Goal: Information Seeking & Learning: Learn about a topic

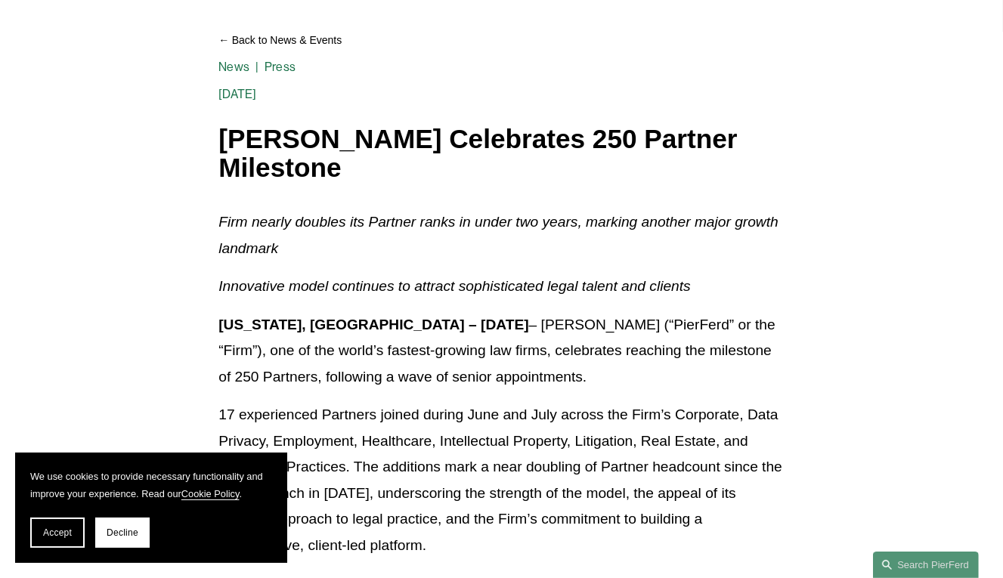
scroll to position [322, 0]
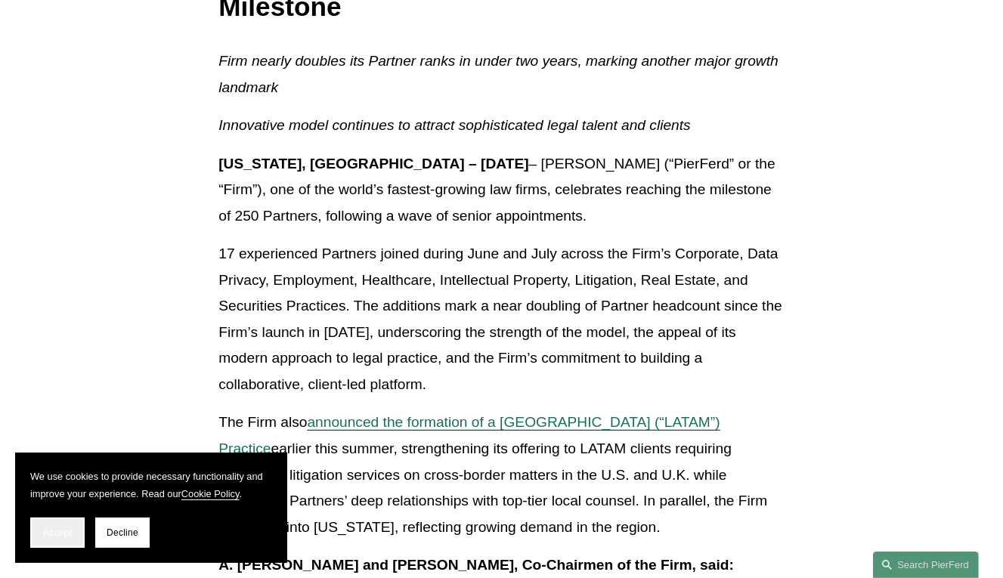
click at [62, 529] on span "Accept" at bounding box center [57, 533] width 29 height 11
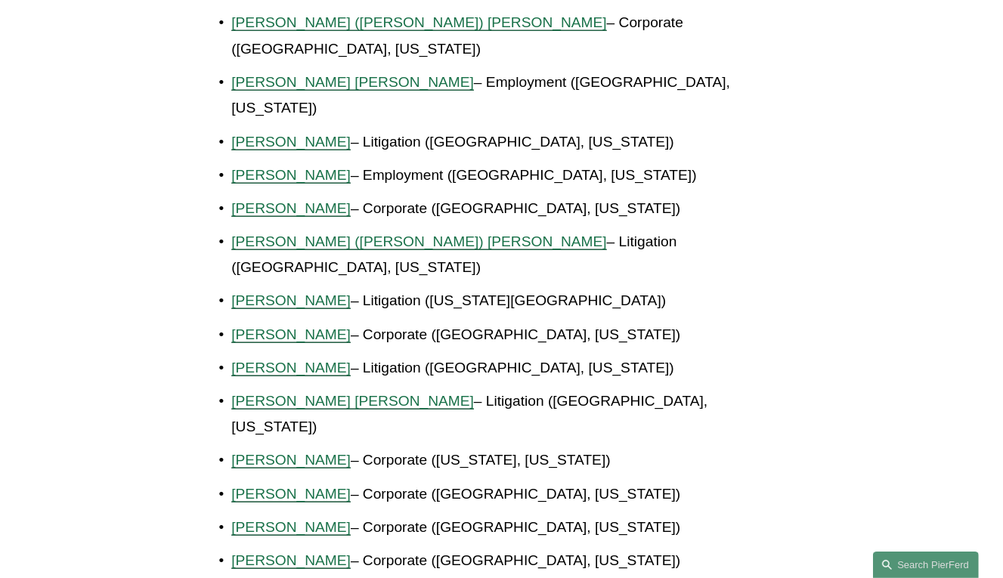
scroll to position [1289, 0]
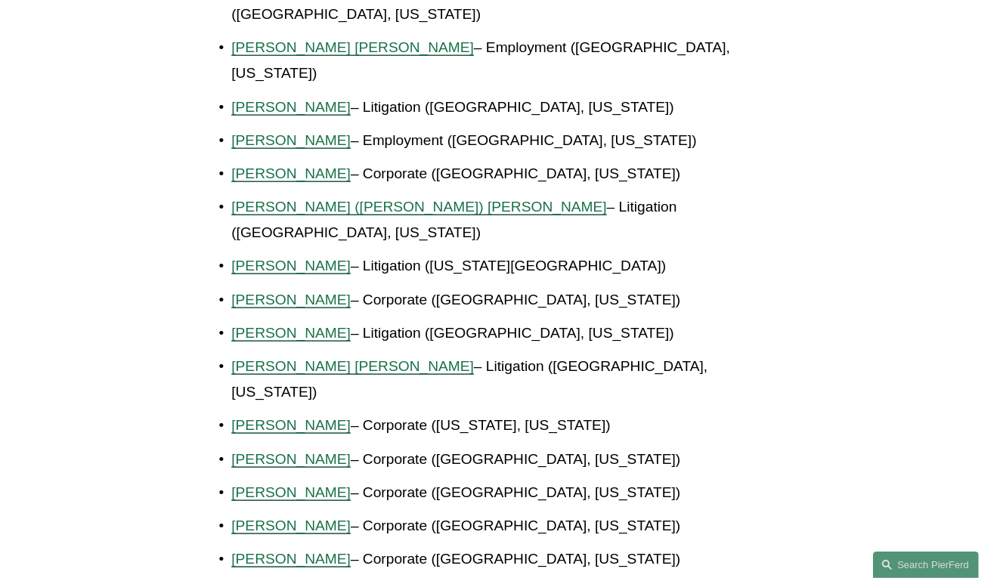
click at [274, 292] on span "Julie Herzog" at bounding box center [290, 300] width 119 height 16
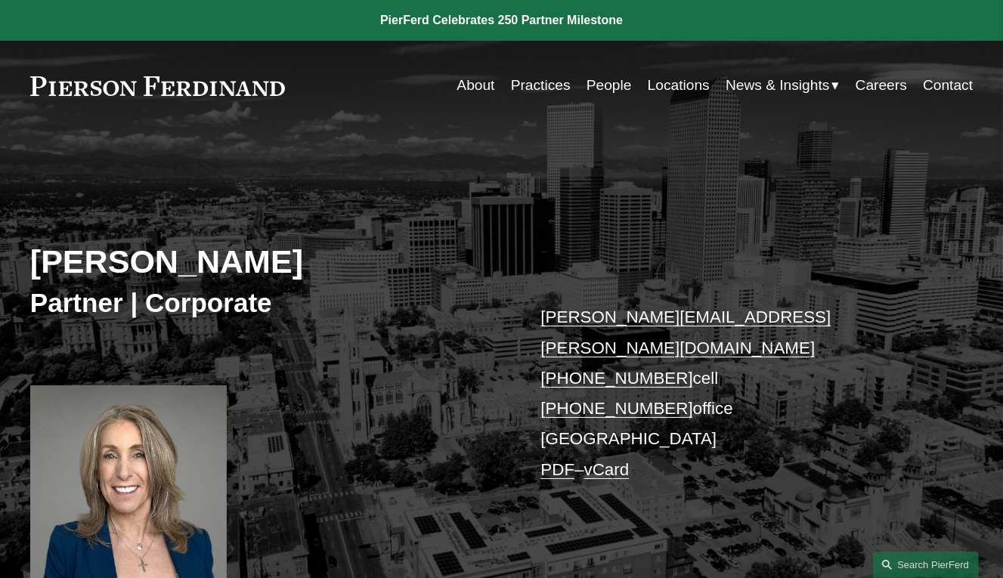
click at [662, 87] on link "Locations" at bounding box center [679, 85] width 62 height 29
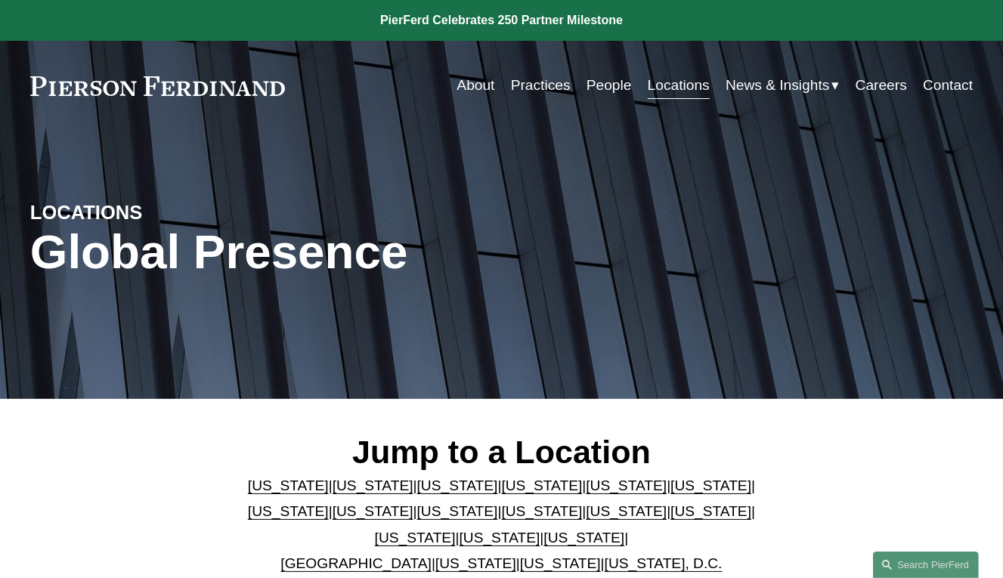
click at [430, 488] on link "[US_STATE]" at bounding box center [457, 486] width 81 height 16
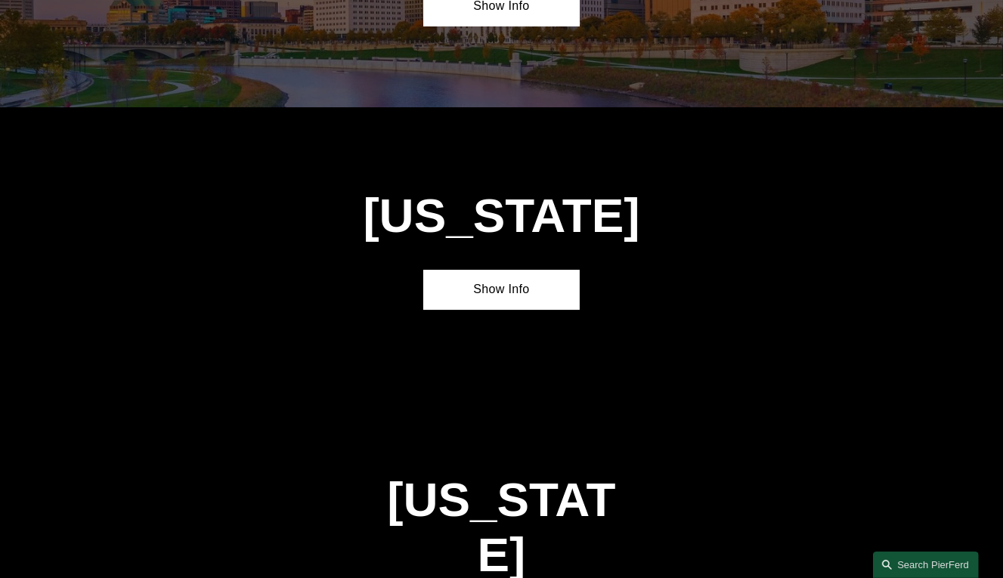
scroll to position [4411, 0]
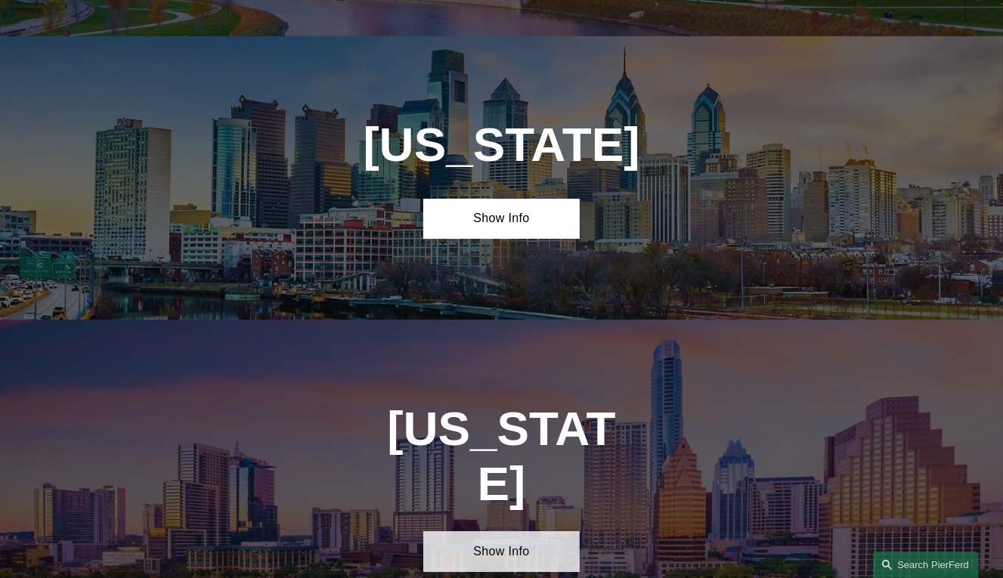
click at [487, 531] on link "Show Info" at bounding box center [501, 551] width 157 height 41
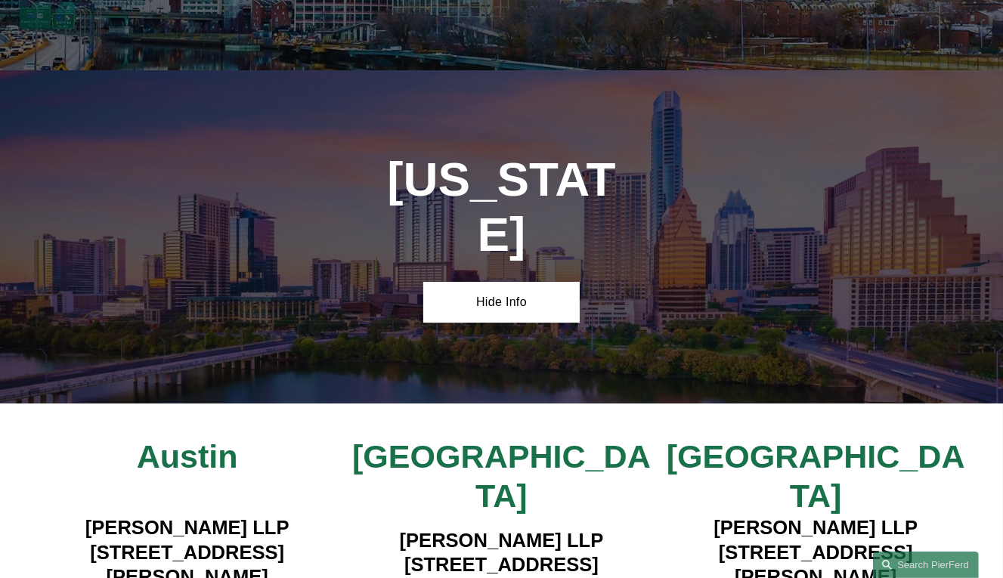
scroll to position [4735, 0]
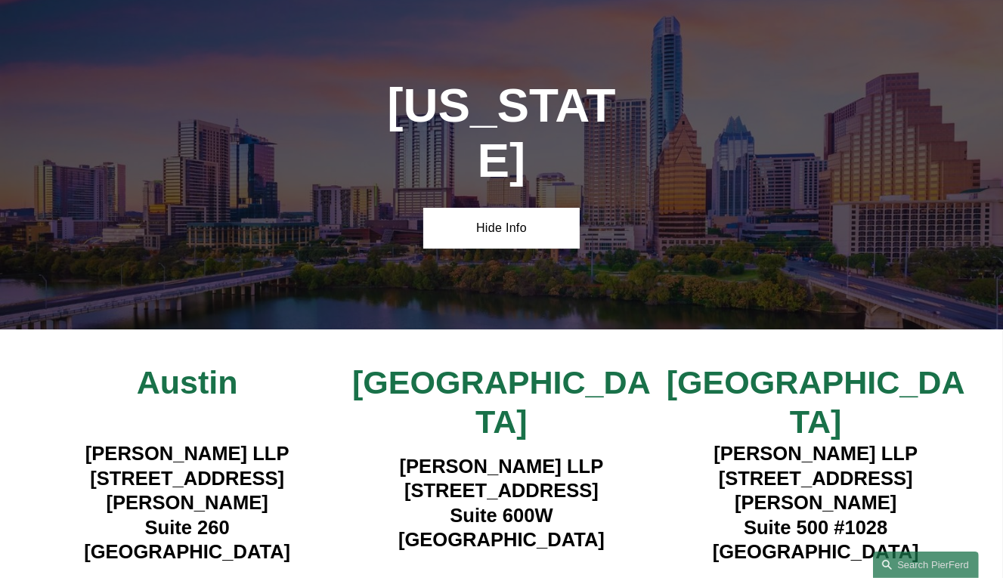
click at [467, 576] on strong "View Lawyers" at bounding box center [495, 584] width 94 height 16
click at [813, 576] on strong "View Lawyers" at bounding box center [810, 584] width 94 height 16
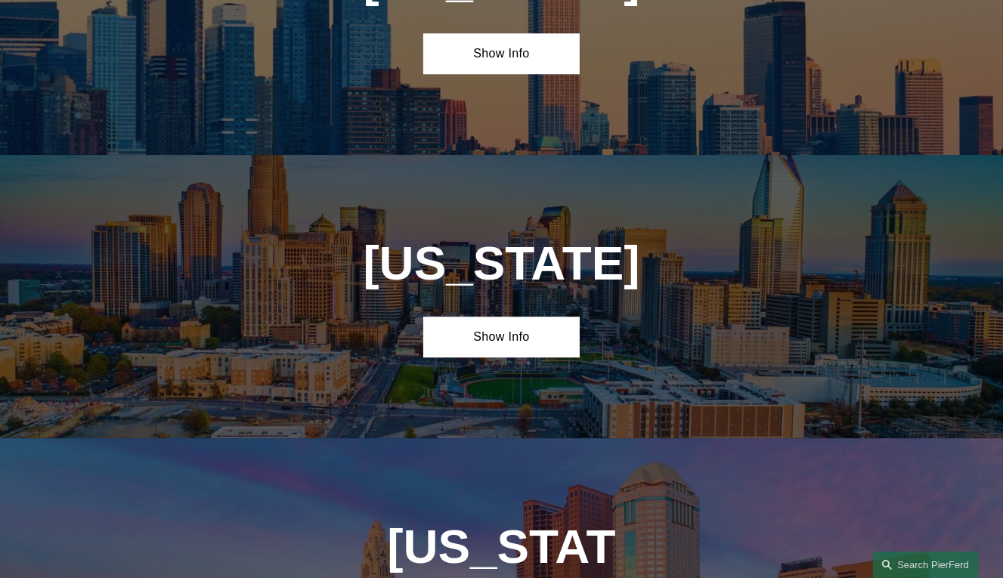
scroll to position [4089, 0]
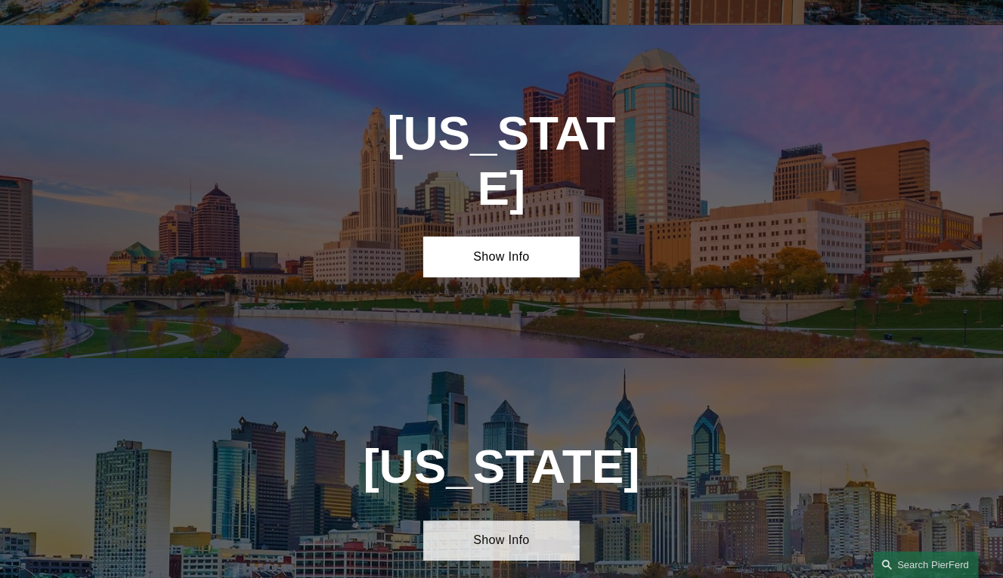
click at [487, 521] on link "Show Info" at bounding box center [501, 541] width 157 height 41
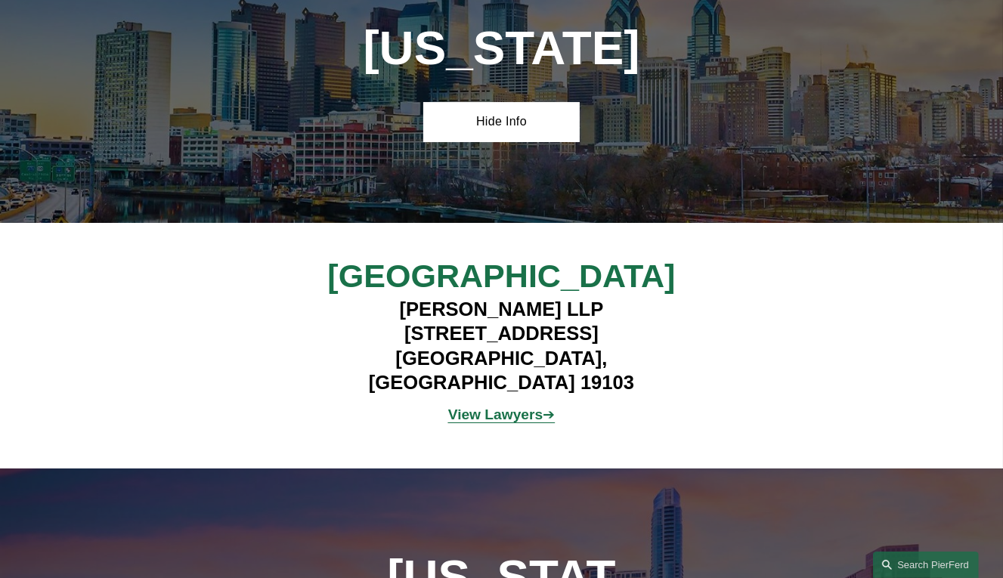
scroll to position [4573, 0]
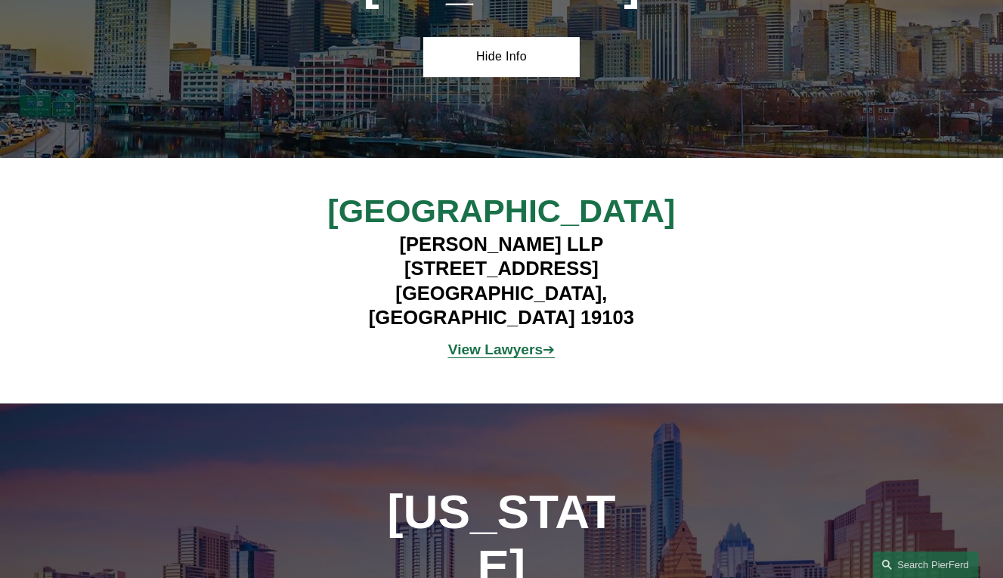
click at [466, 342] on strong "View Lawyers" at bounding box center [495, 350] width 94 height 16
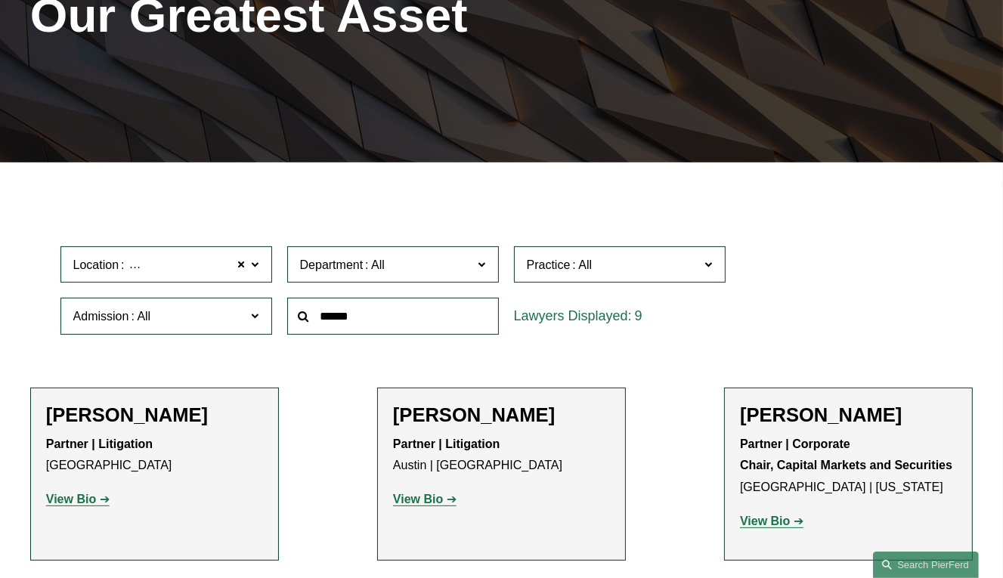
scroll to position [161, 0]
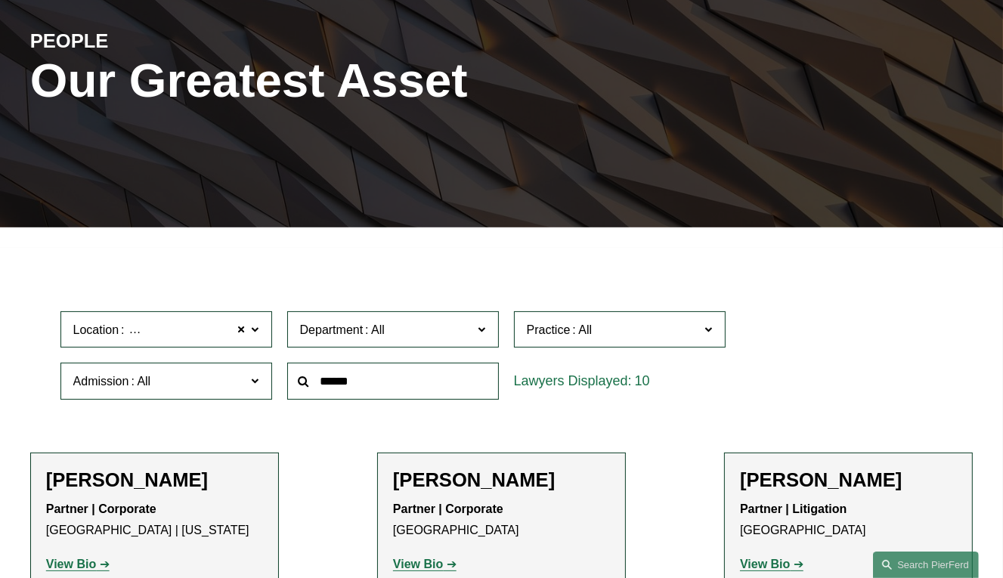
scroll to position [161, 0]
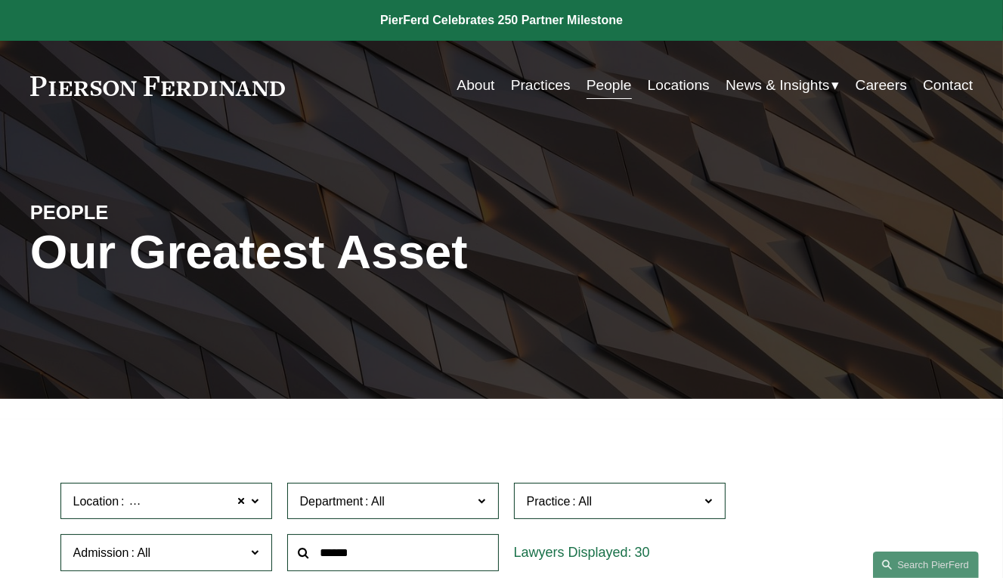
click at [684, 91] on link "Locations" at bounding box center [679, 85] width 62 height 29
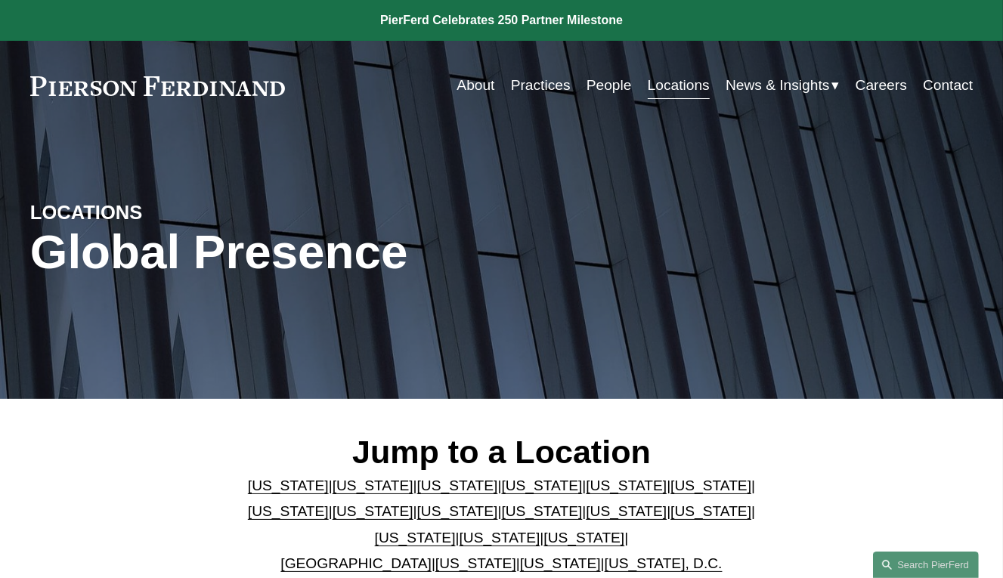
click at [445, 487] on link "Colorado" at bounding box center [457, 486] width 81 height 16
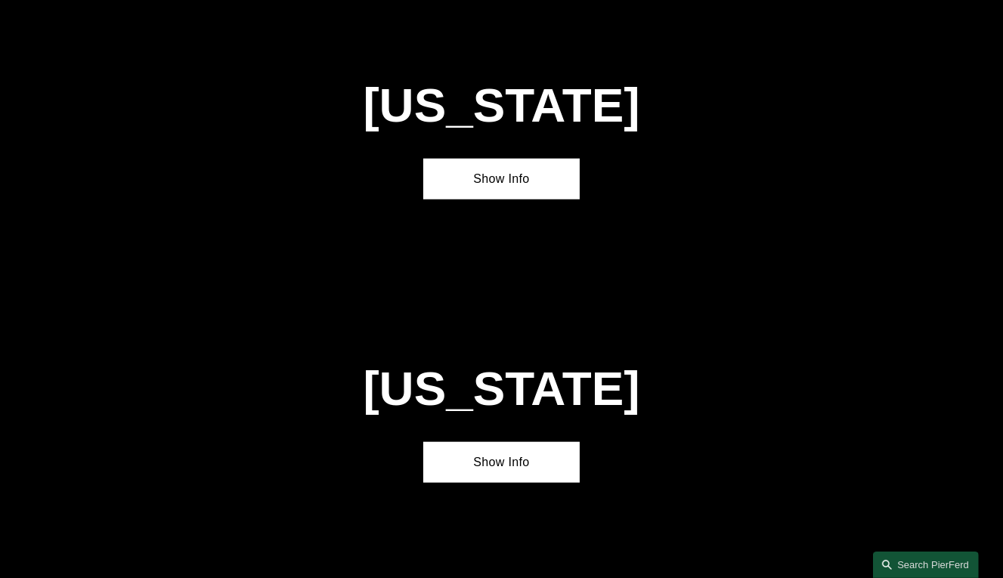
scroll to position [1187, 0]
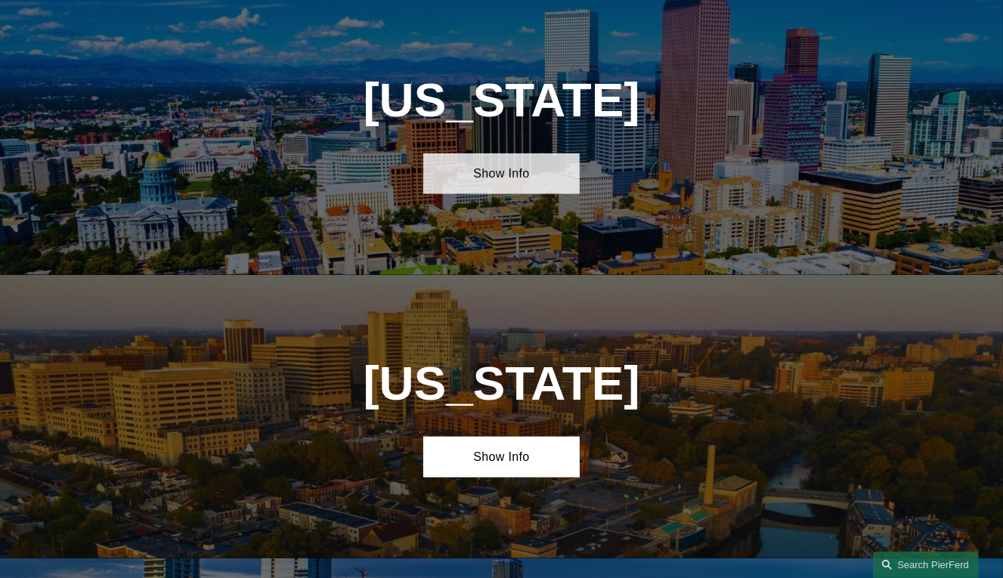
click at [481, 184] on link "Show Info" at bounding box center [501, 173] width 157 height 41
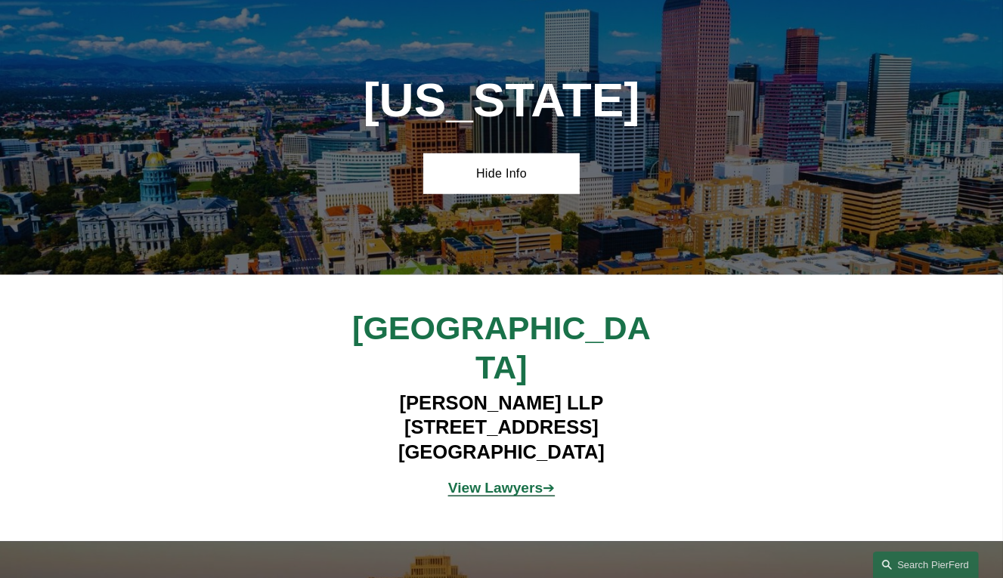
click at [476, 480] on strong "View Lawyers" at bounding box center [495, 488] width 94 height 16
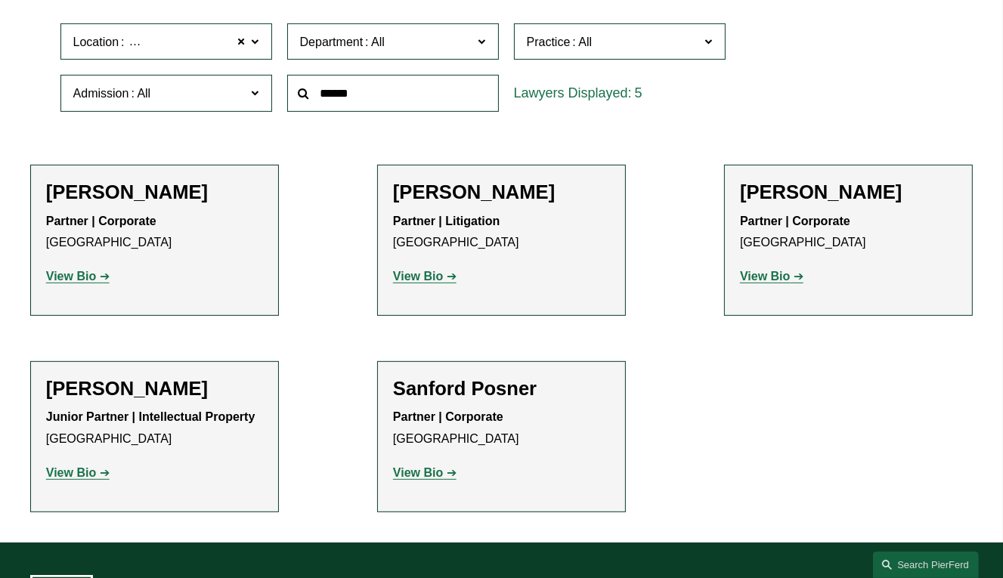
scroll to position [484, 0]
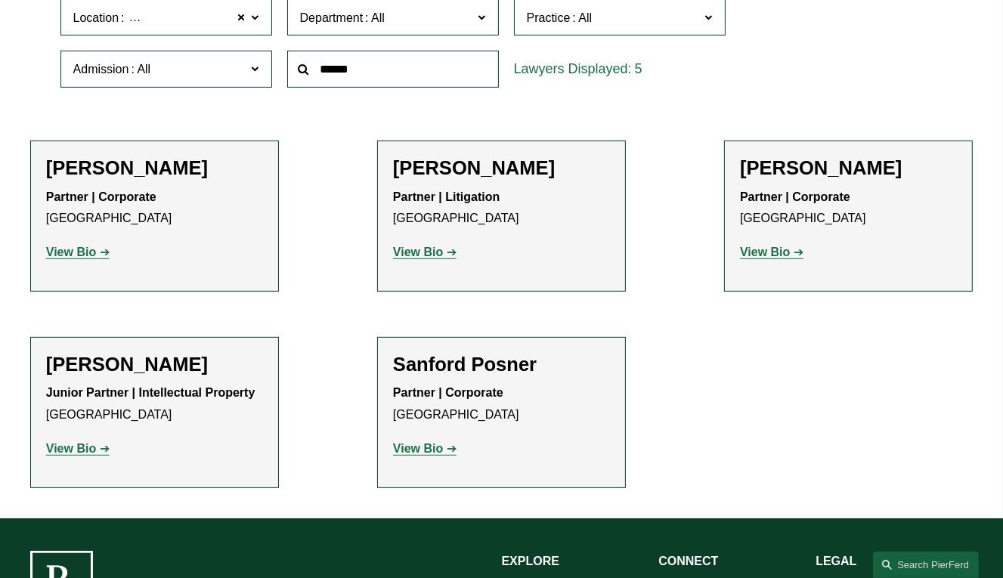
click at [121, 375] on h2 "[PERSON_NAME]" at bounding box center [154, 364] width 217 height 23
click at [75, 460] on p "View Bio" at bounding box center [154, 449] width 217 height 22
click at [76, 455] on strong "View Bio" at bounding box center [71, 448] width 50 height 13
click at [70, 254] on strong "View Bio" at bounding box center [71, 252] width 50 height 13
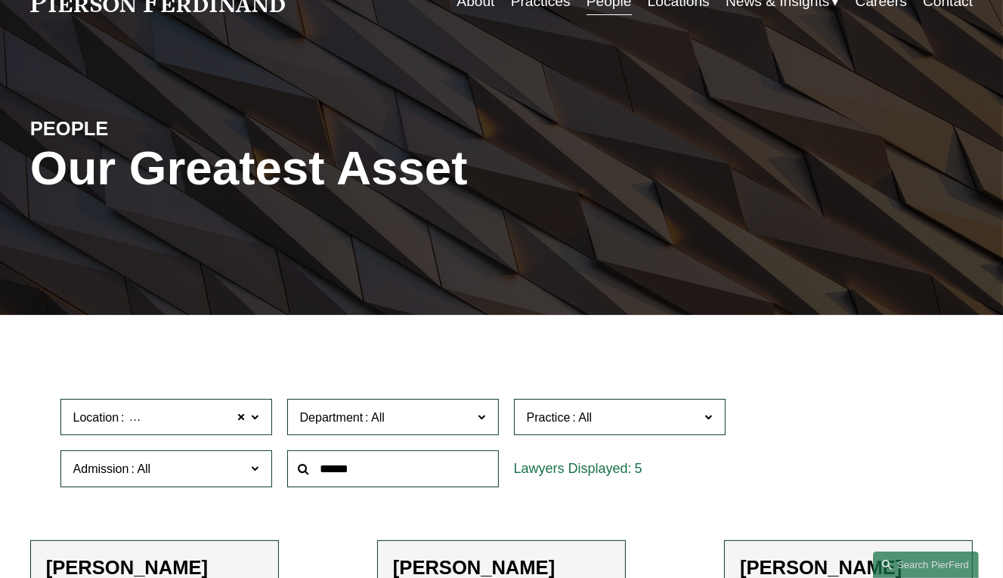
scroll to position [0, 0]
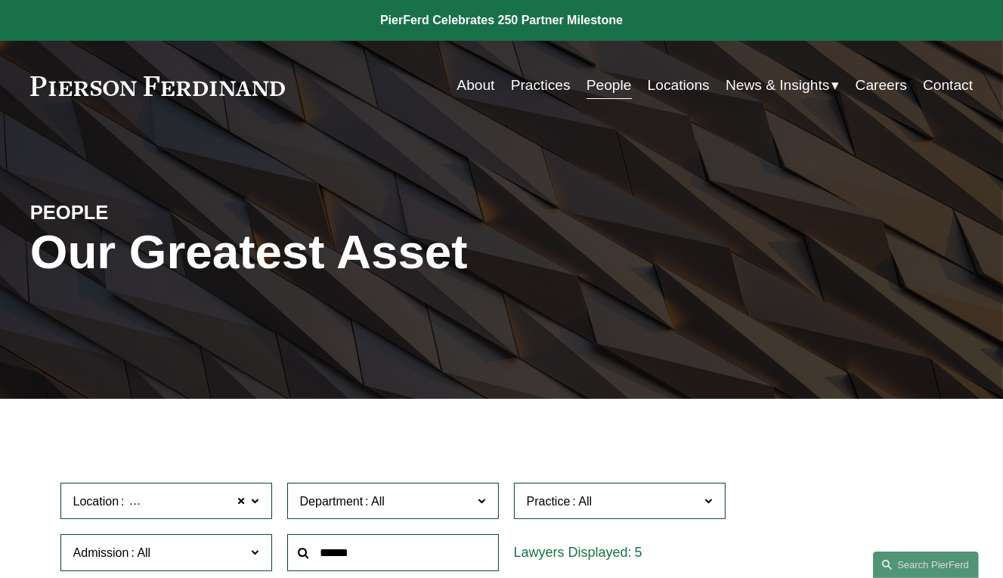
click at [530, 85] on link "Practices" at bounding box center [541, 85] width 60 height 29
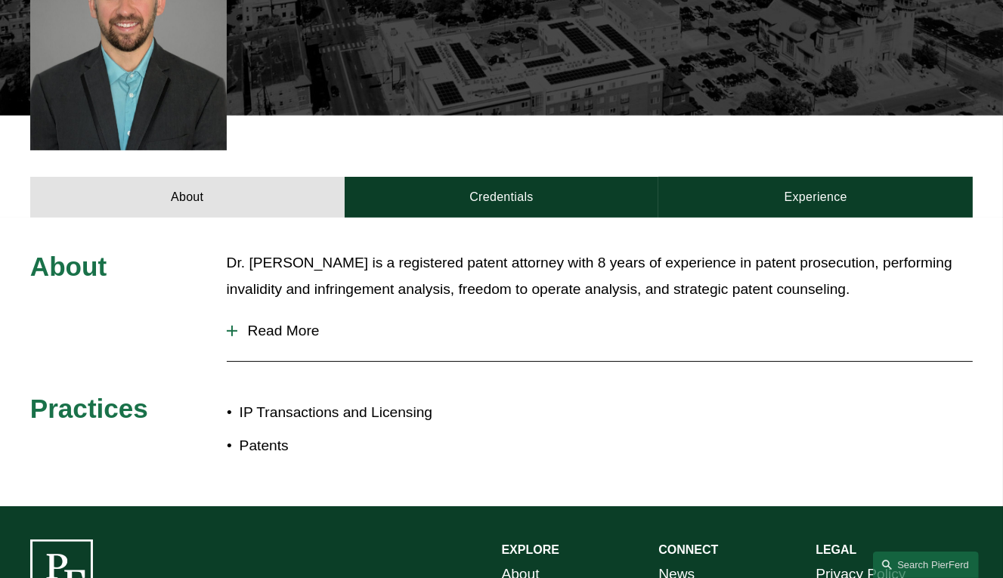
scroll to position [484, 0]
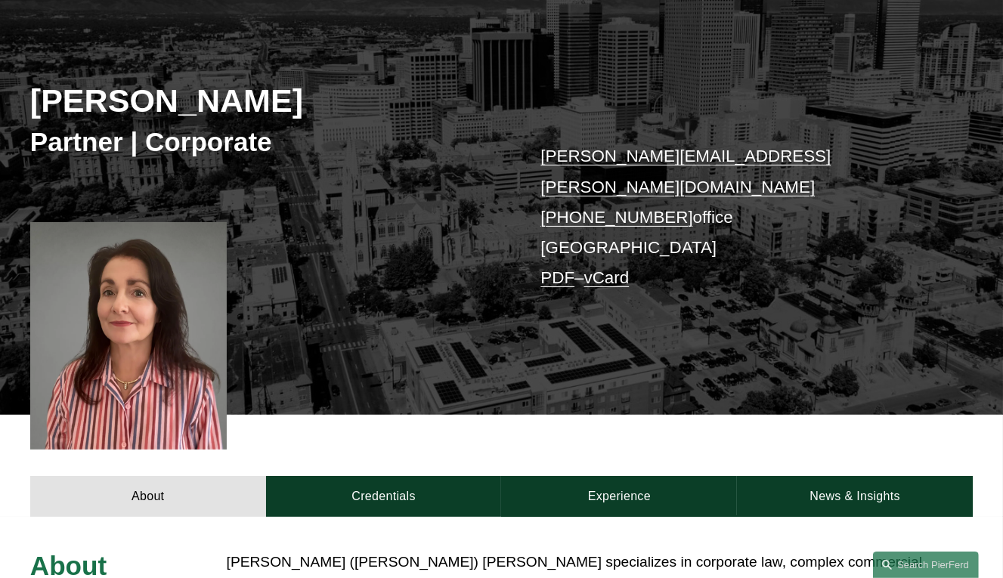
scroll to position [484, 0]
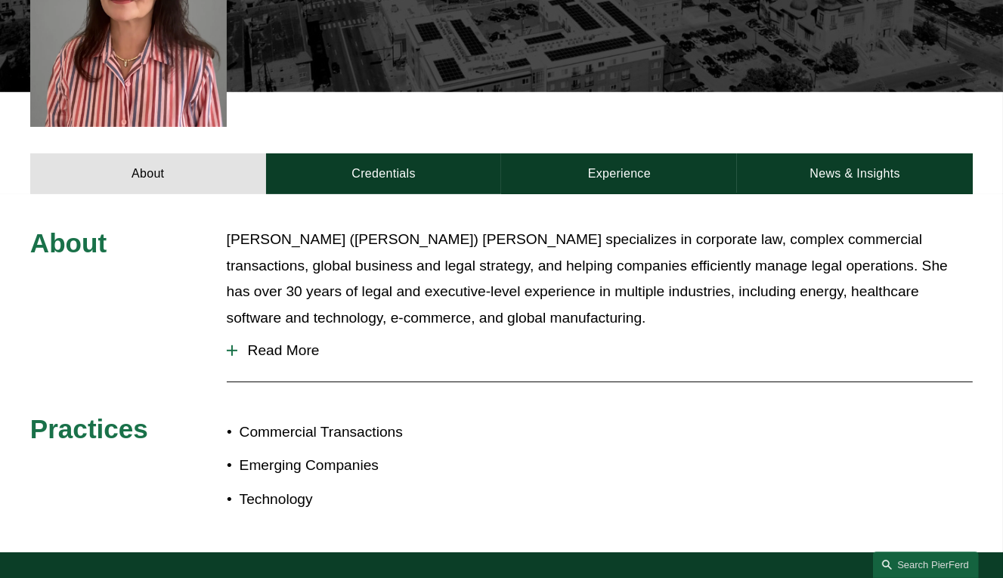
click at [296, 342] on span "Read More" at bounding box center [605, 350] width 736 height 17
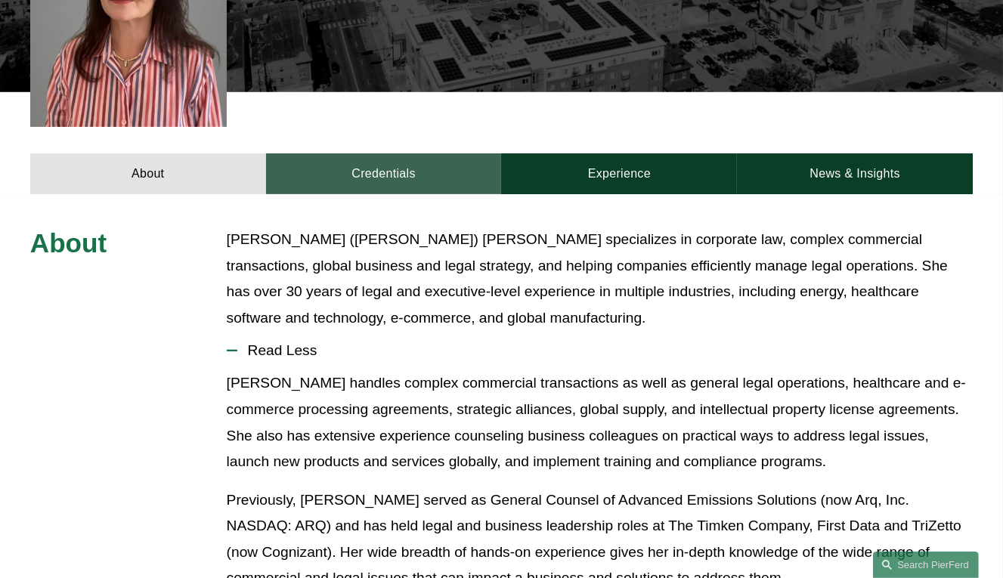
click at [404, 155] on link "Credentials" at bounding box center [384, 173] width 236 height 41
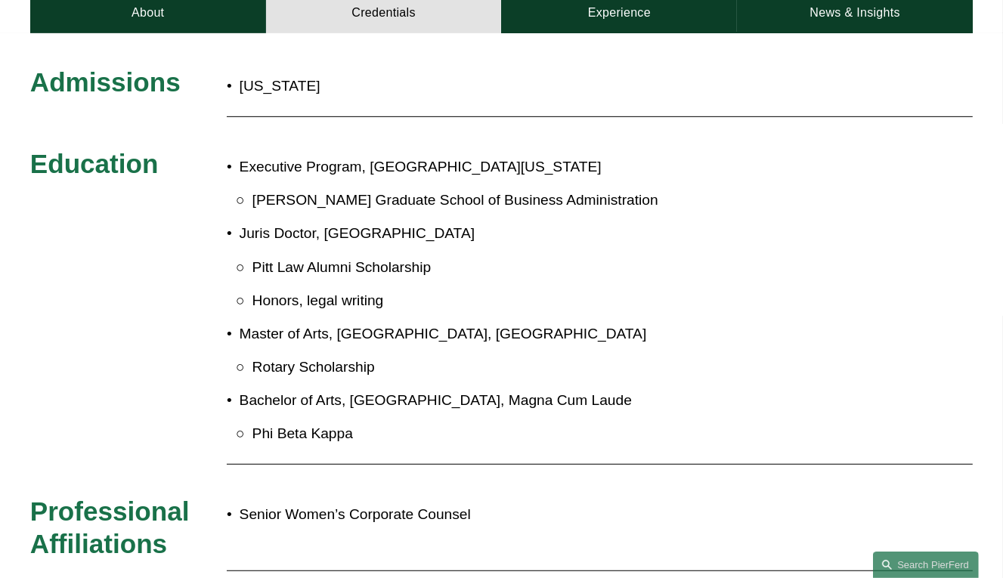
scroll to position [322, 0]
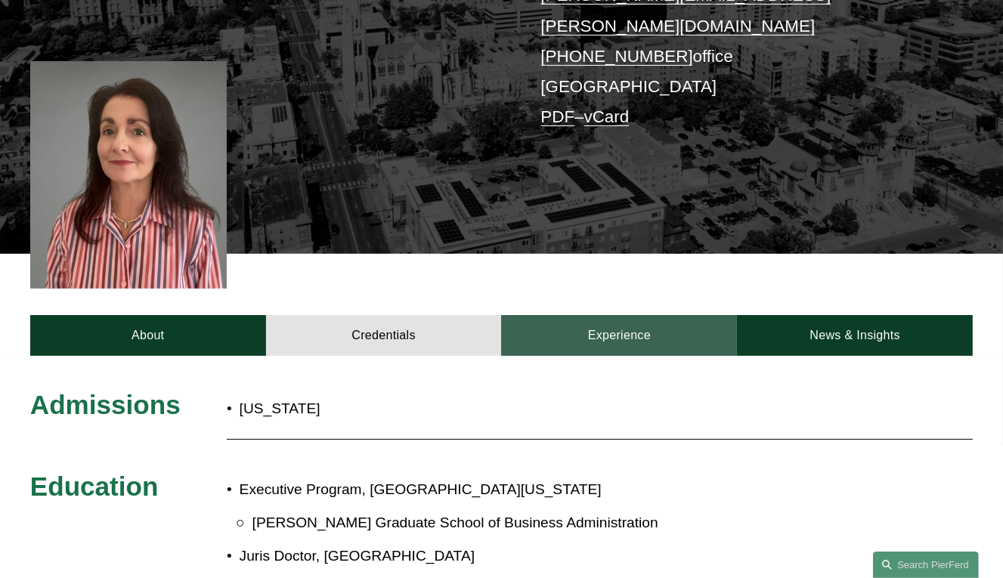
click at [633, 317] on link "Experience" at bounding box center [619, 335] width 236 height 41
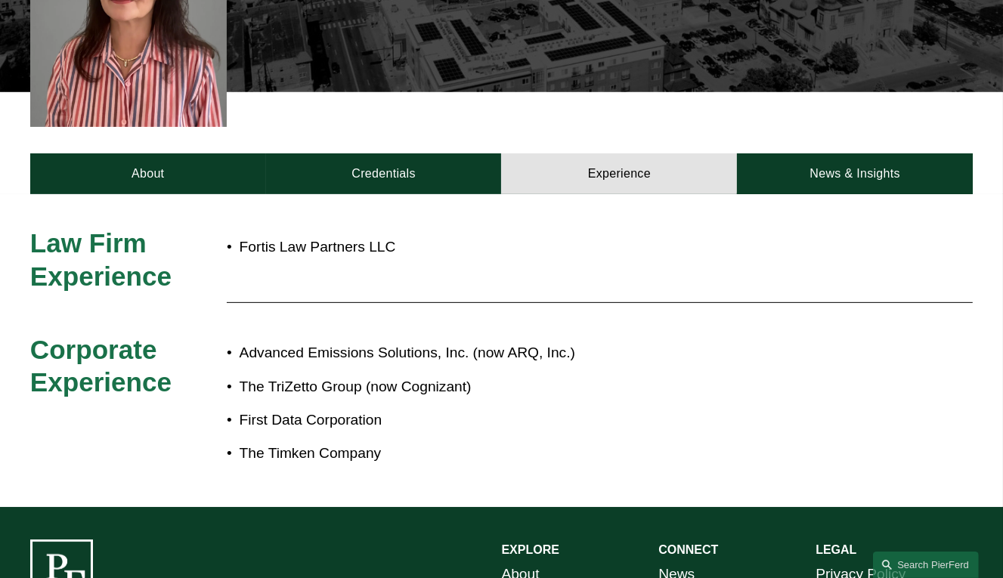
scroll to position [161, 0]
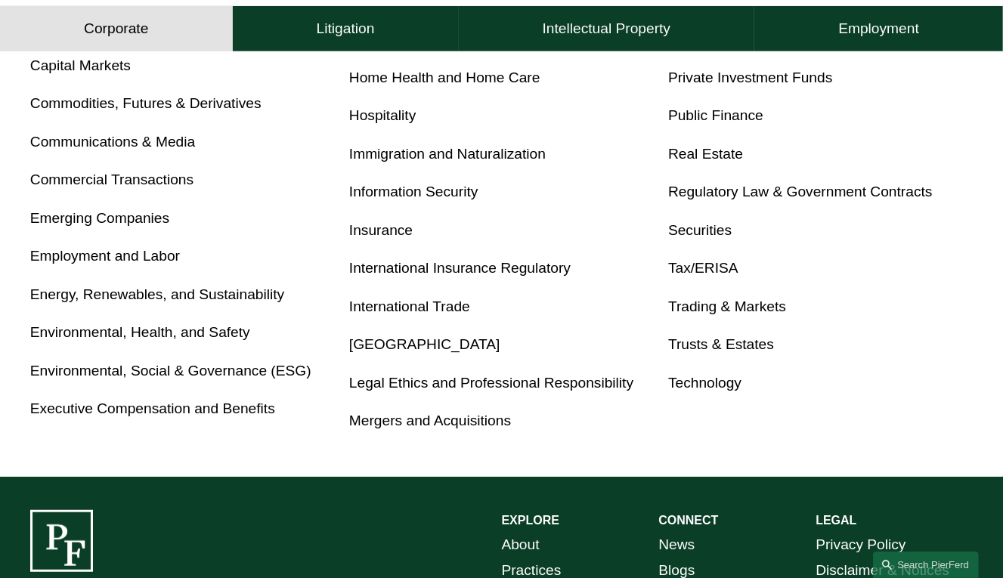
scroll to position [806, 0]
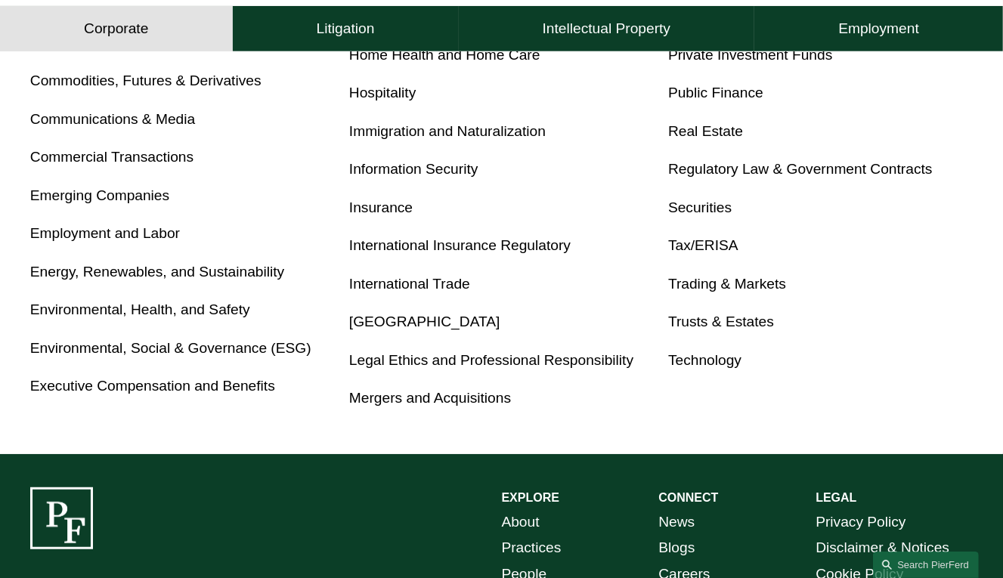
click at [96, 276] on link "Energy, Renewables, and Sustainability" at bounding box center [157, 272] width 254 height 16
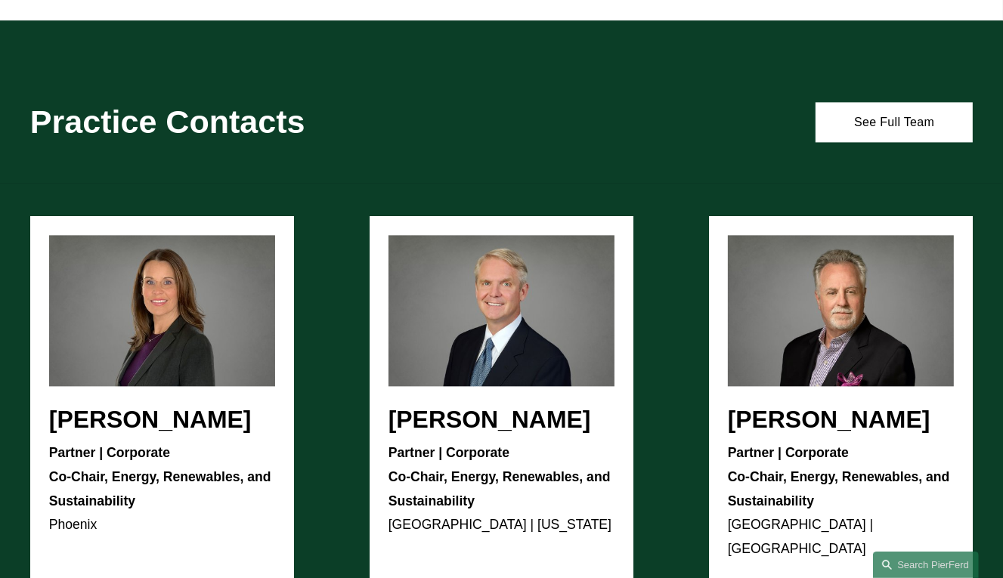
scroll to position [2902, 0]
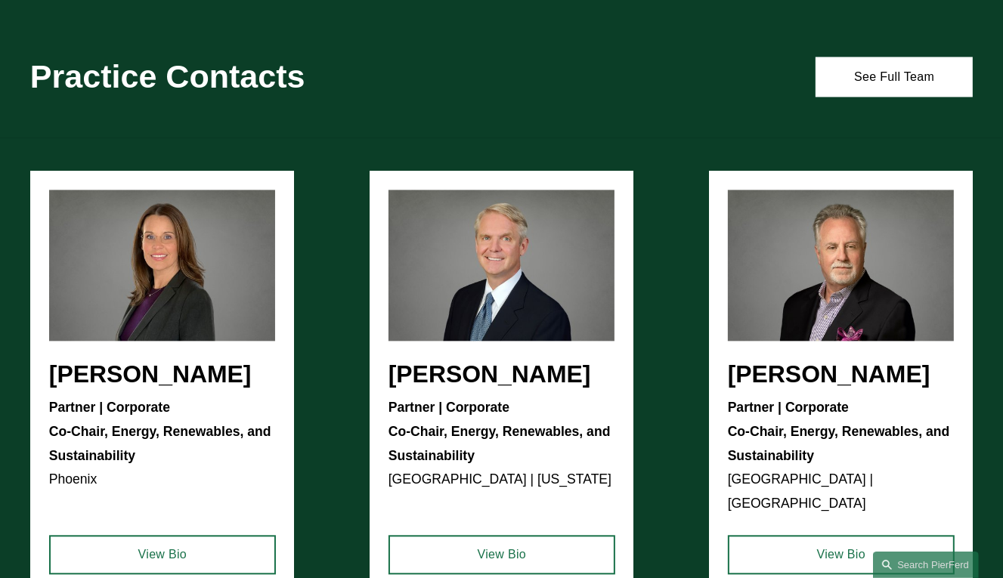
click at [763, 353] on ul "Liz Delnegro Partner | Corporate Co-Chair, Energy, Renewables, and Sustainabili…" at bounding box center [501, 382] width 943 height 423
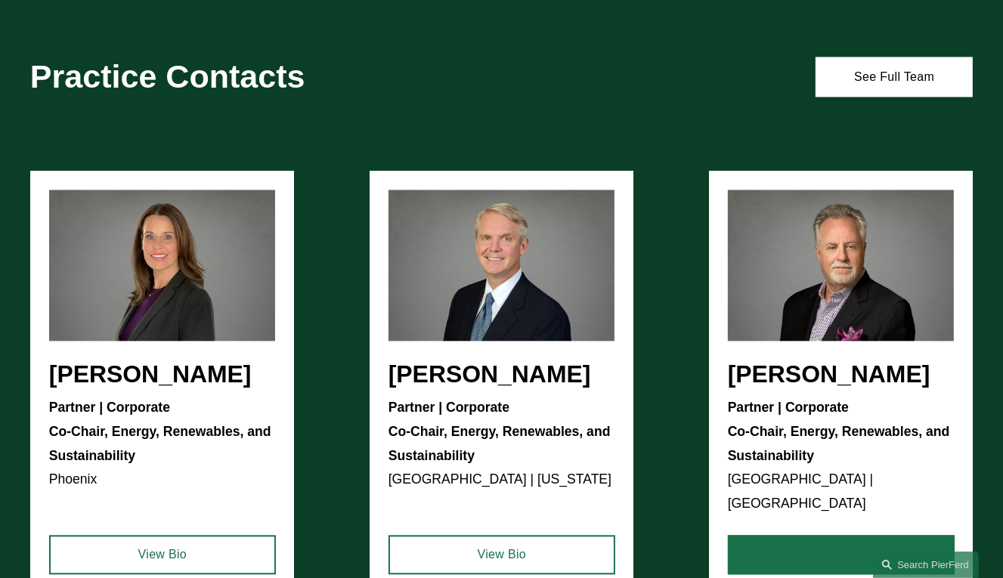
click at [825, 535] on link "View Bio" at bounding box center [841, 554] width 227 height 39
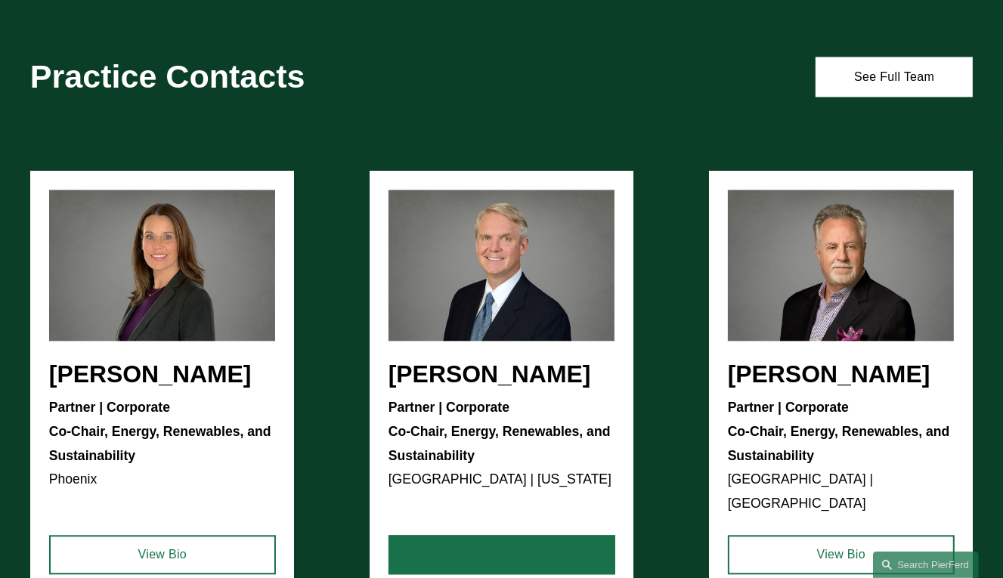
click at [426, 535] on link "View Bio" at bounding box center [501, 554] width 227 height 39
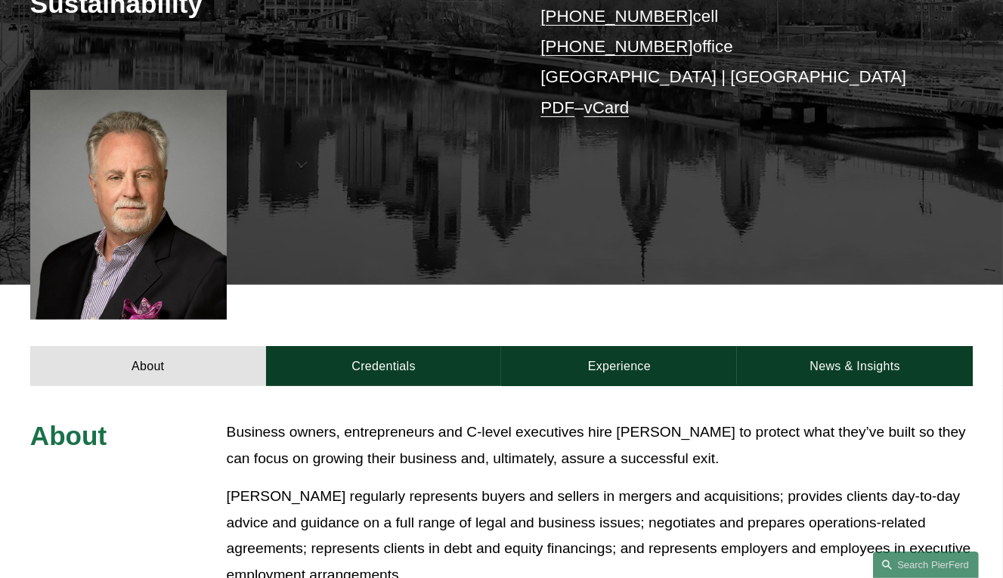
scroll to position [484, 0]
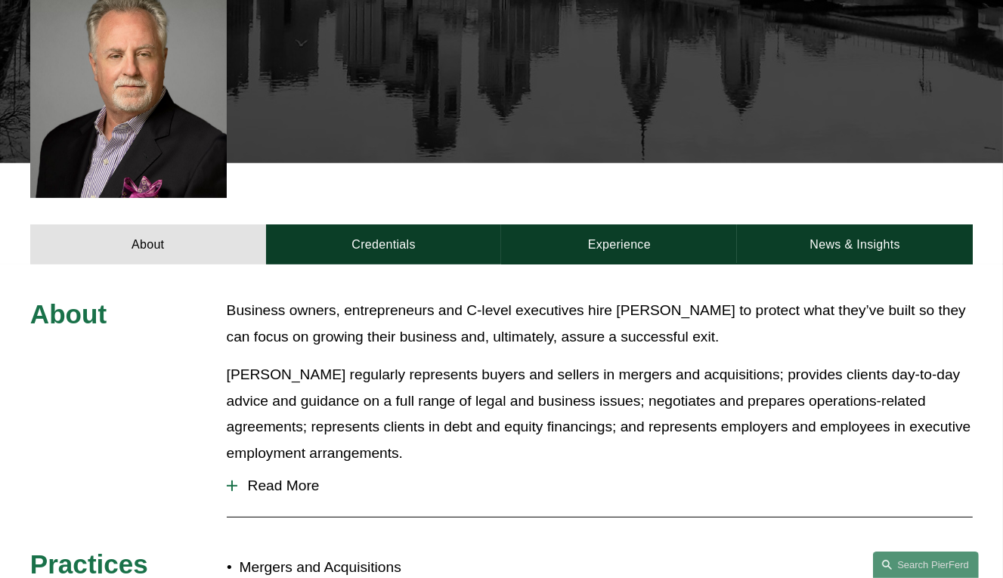
click at [227, 481] on div at bounding box center [232, 486] width 11 height 11
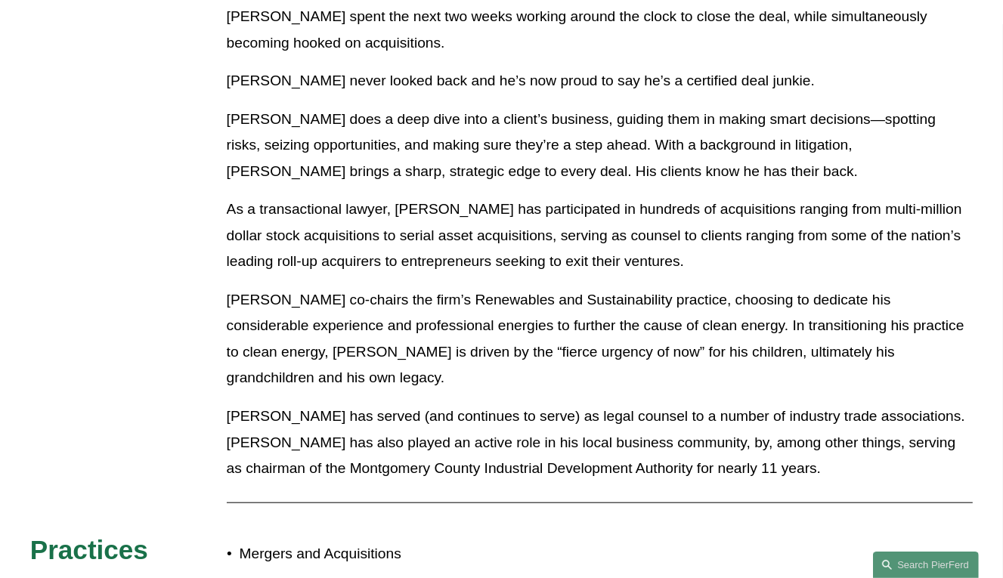
scroll to position [645, 0]
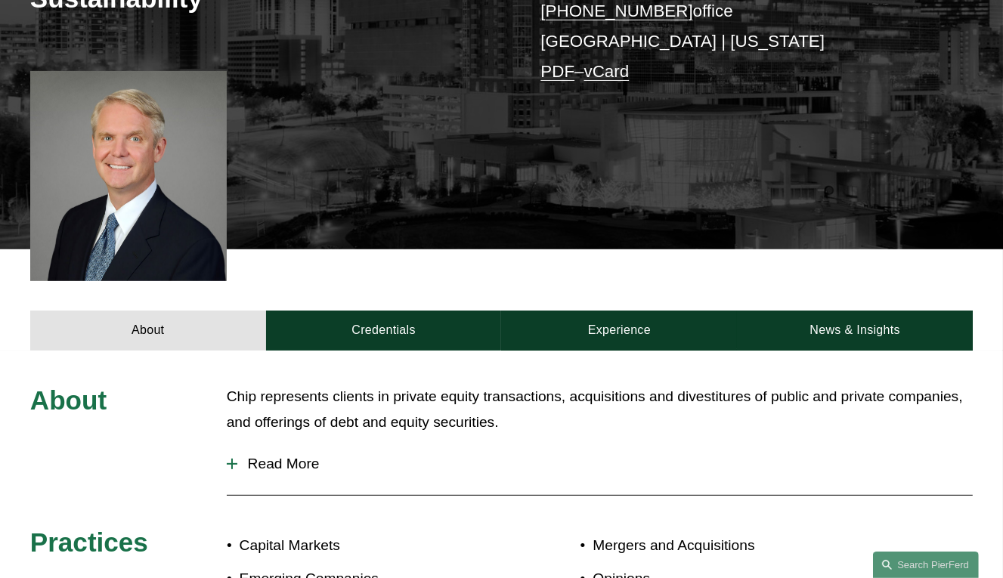
scroll to position [484, 0]
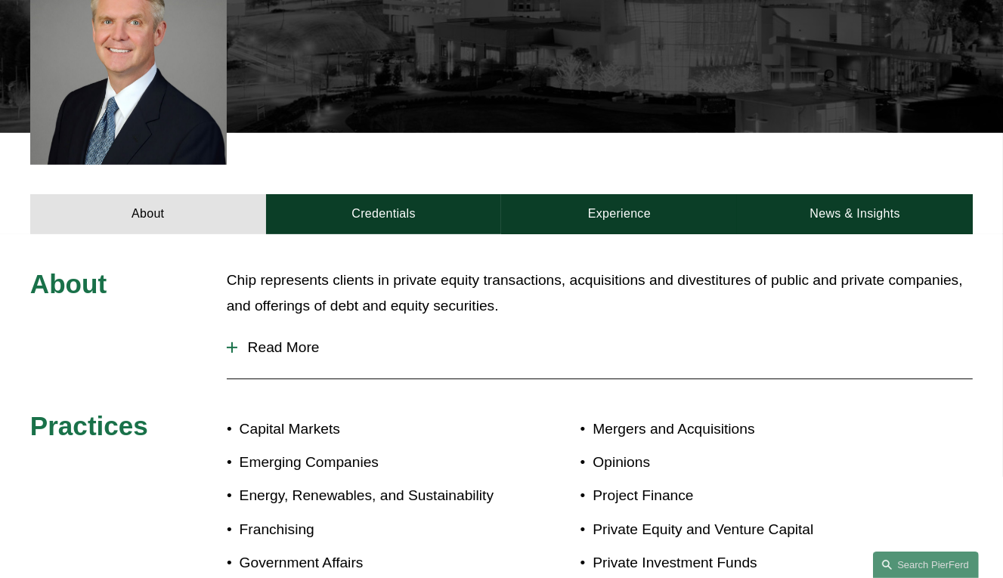
click at [240, 356] on span "Read More" at bounding box center [605, 347] width 736 height 17
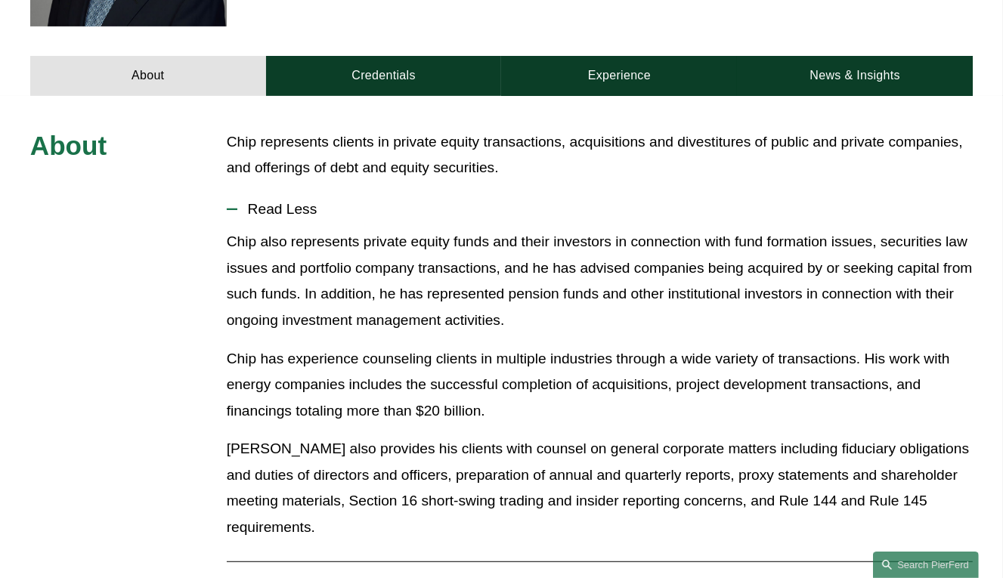
scroll to position [645, 0]
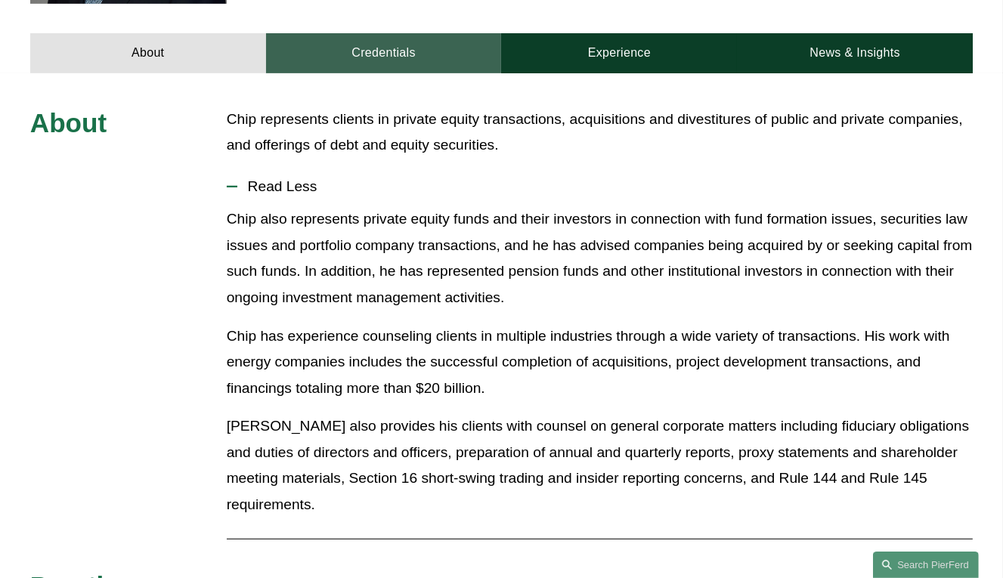
click at [399, 67] on link "Credentials" at bounding box center [384, 53] width 236 height 41
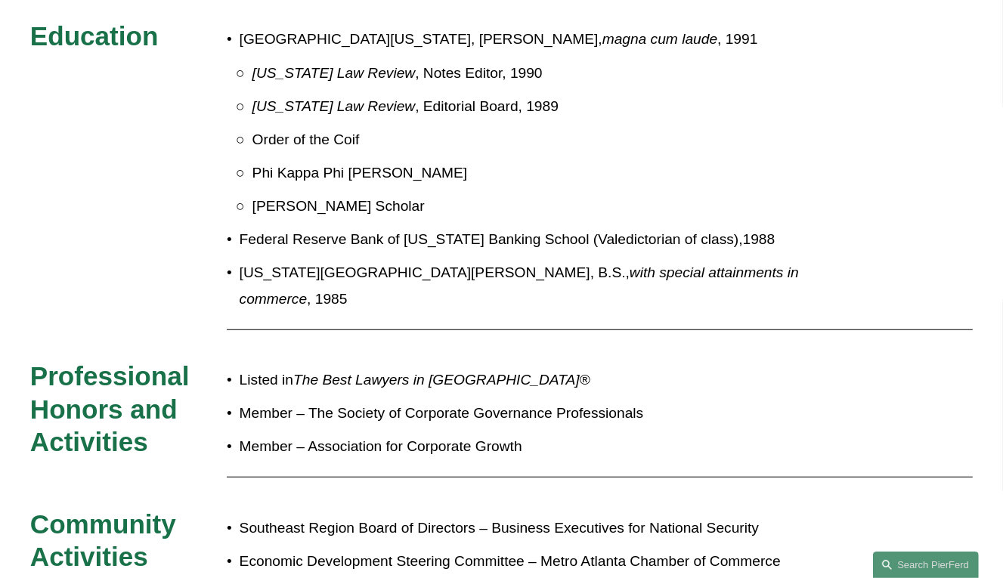
scroll to position [806, 0]
